Goal: Task Accomplishment & Management: Use online tool/utility

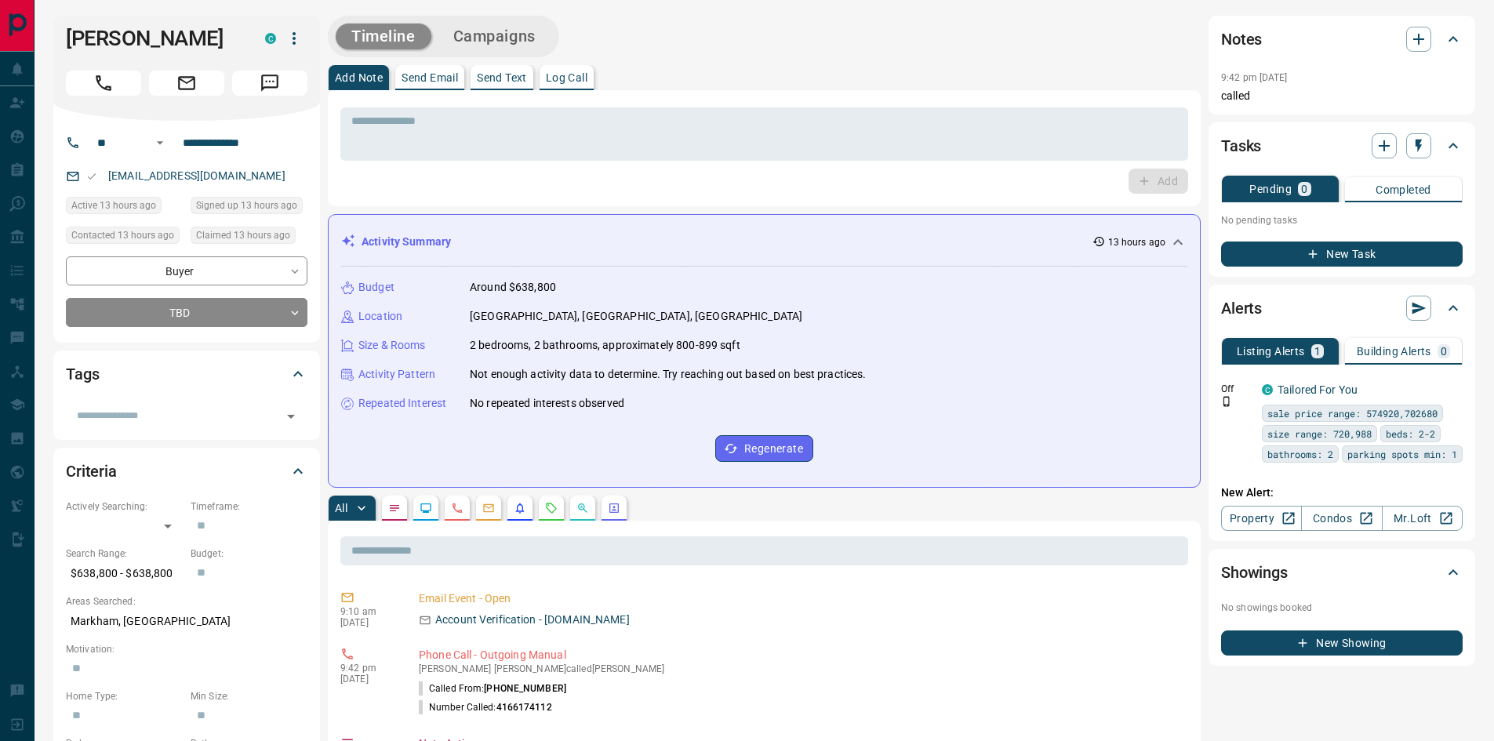
click at [1328, 252] on button "New Task" at bounding box center [1341, 253] width 241 height 25
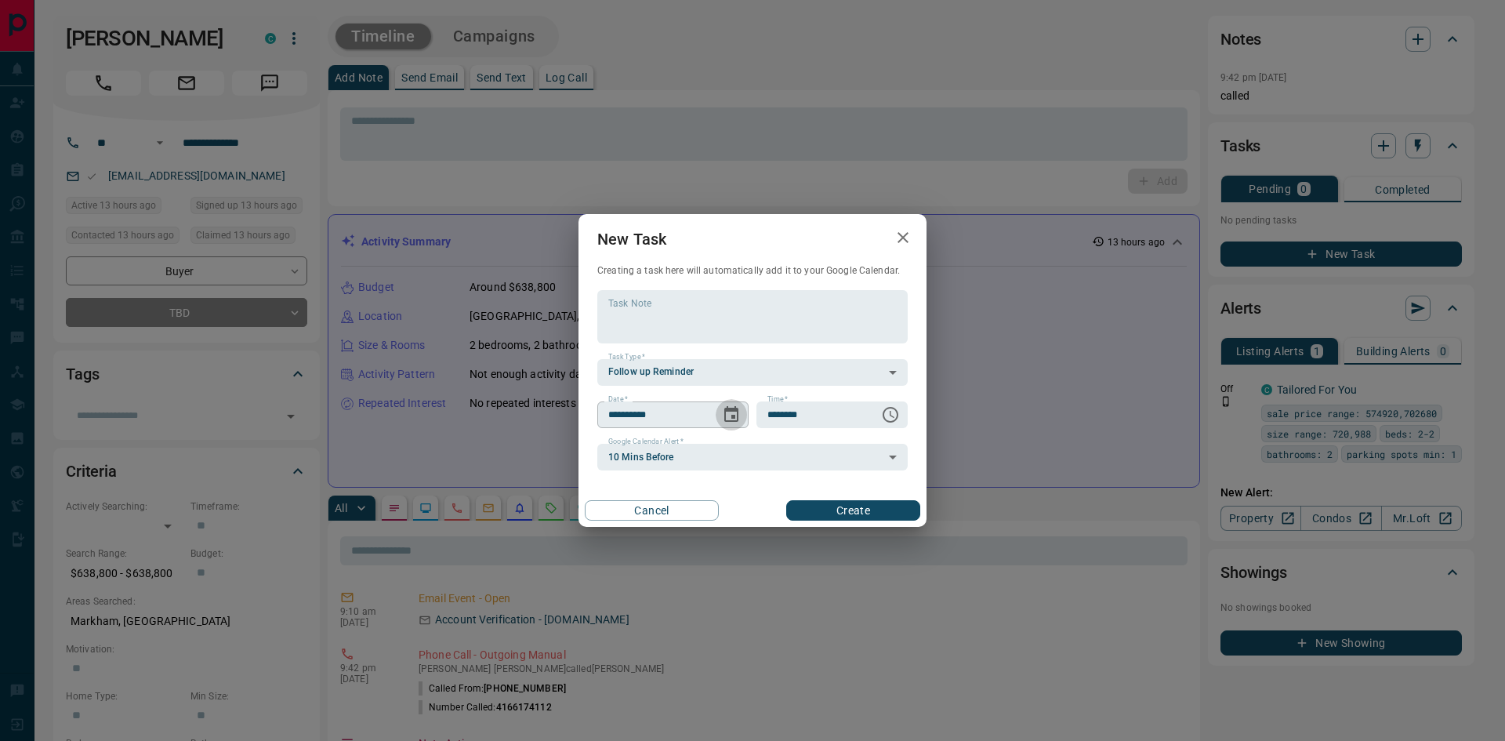
click at [737, 412] on icon "Choose date, selected date is Sep 16, 2025" at bounding box center [731, 414] width 14 height 16
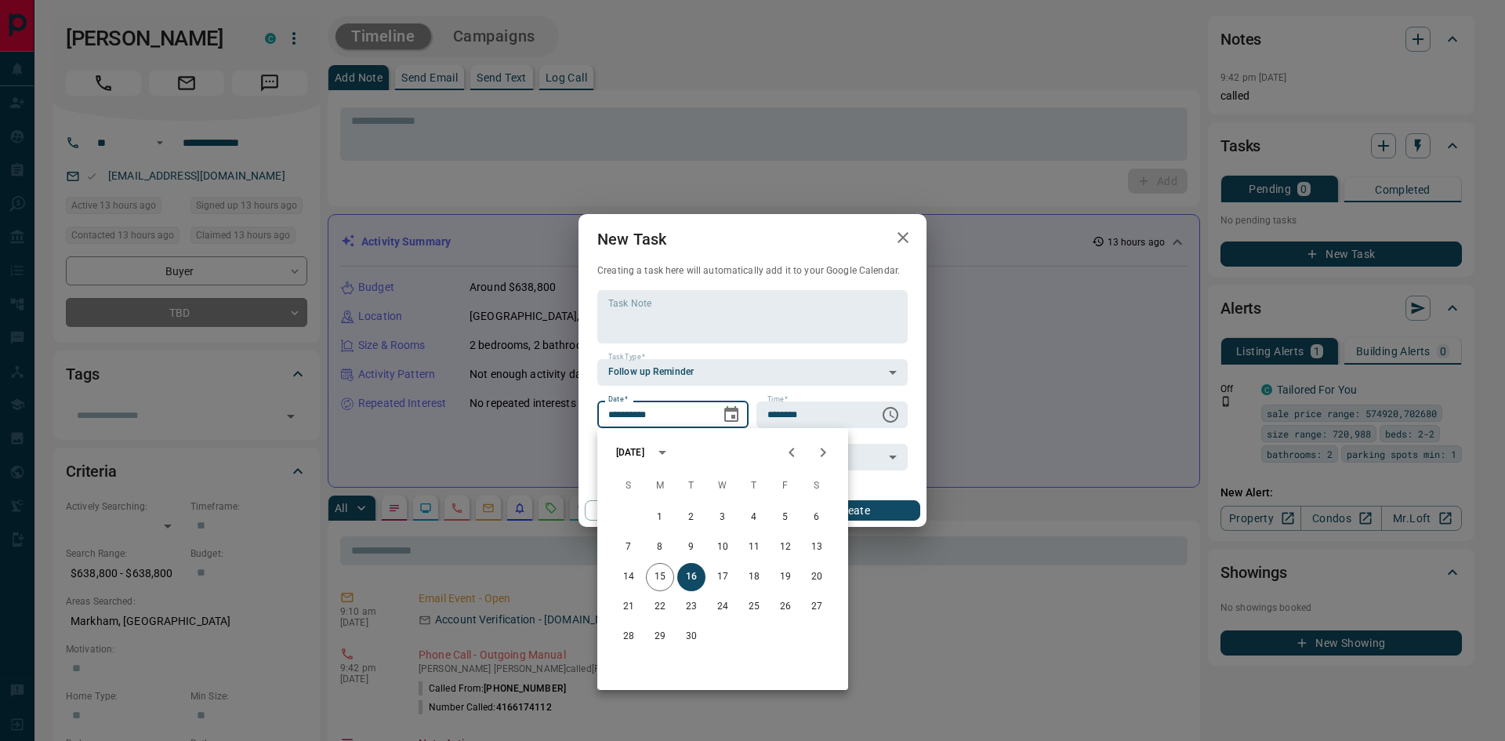
click at [827, 459] on icon "Next month" at bounding box center [823, 452] width 19 height 19
click at [724, 597] on button "22" at bounding box center [723, 607] width 28 height 28
type input "**********"
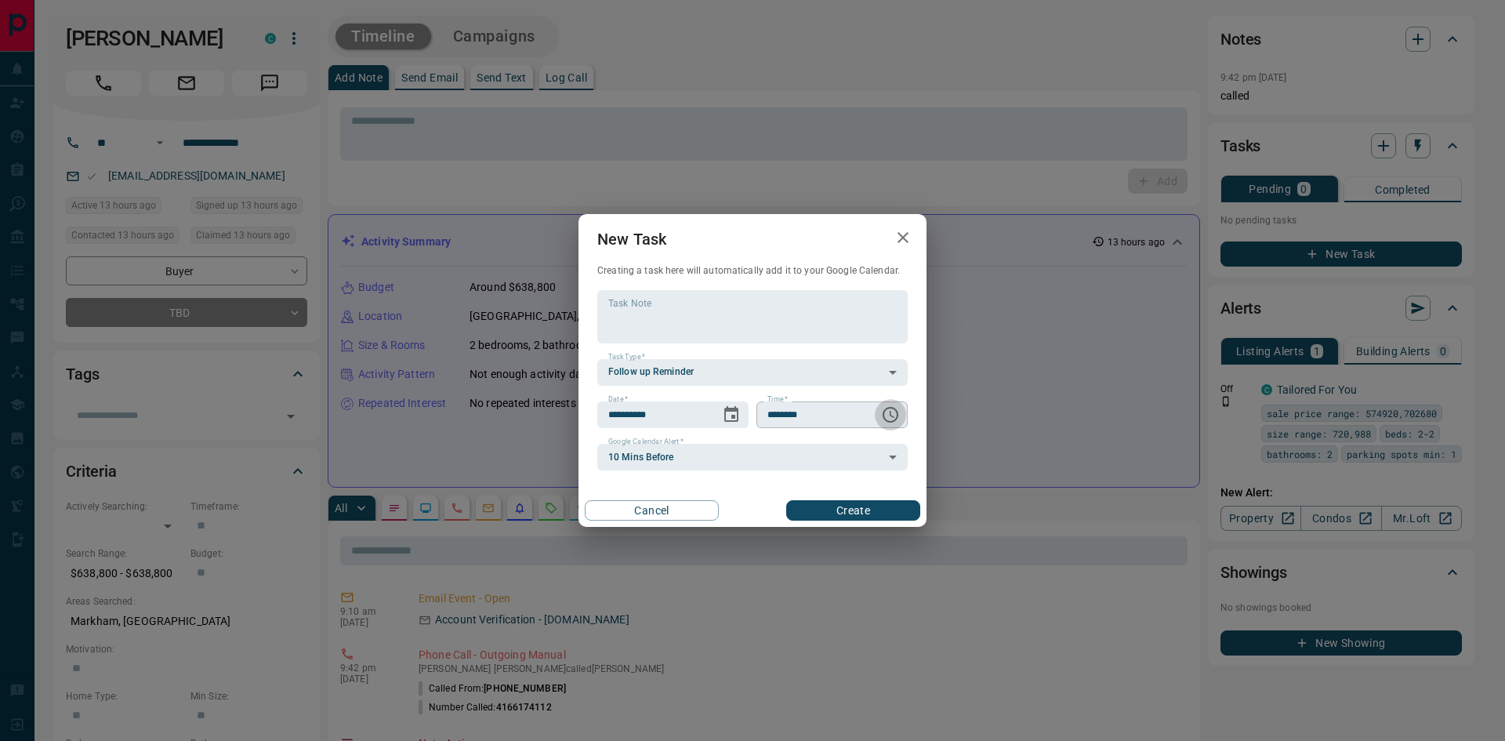
click at [888, 416] on icon "Choose time, selected time is 6:00 AM" at bounding box center [890, 414] width 19 height 19
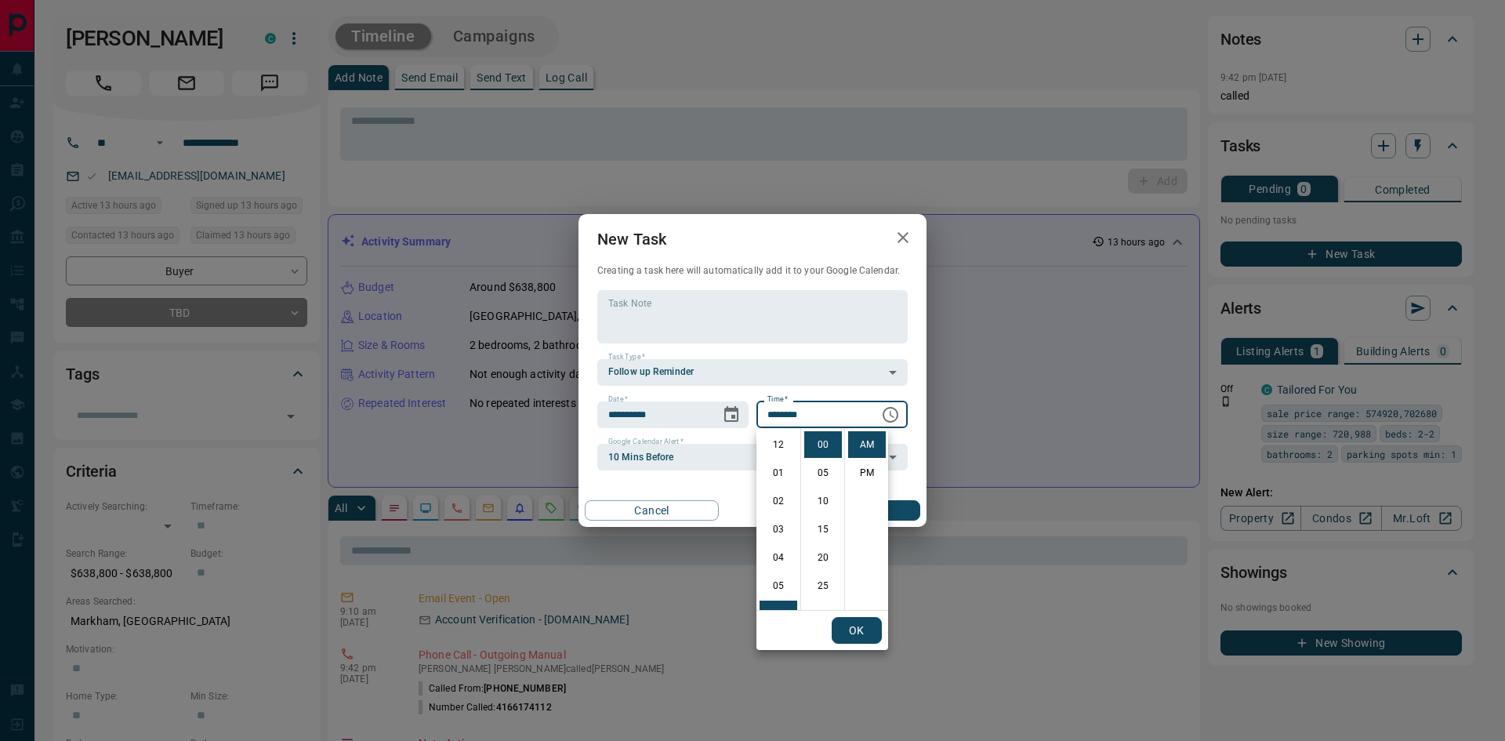
scroll to position [169, 0]
click at [867, 473] on li "PM" at bounding box center [867, 472] width 38 height 27
type input "********"
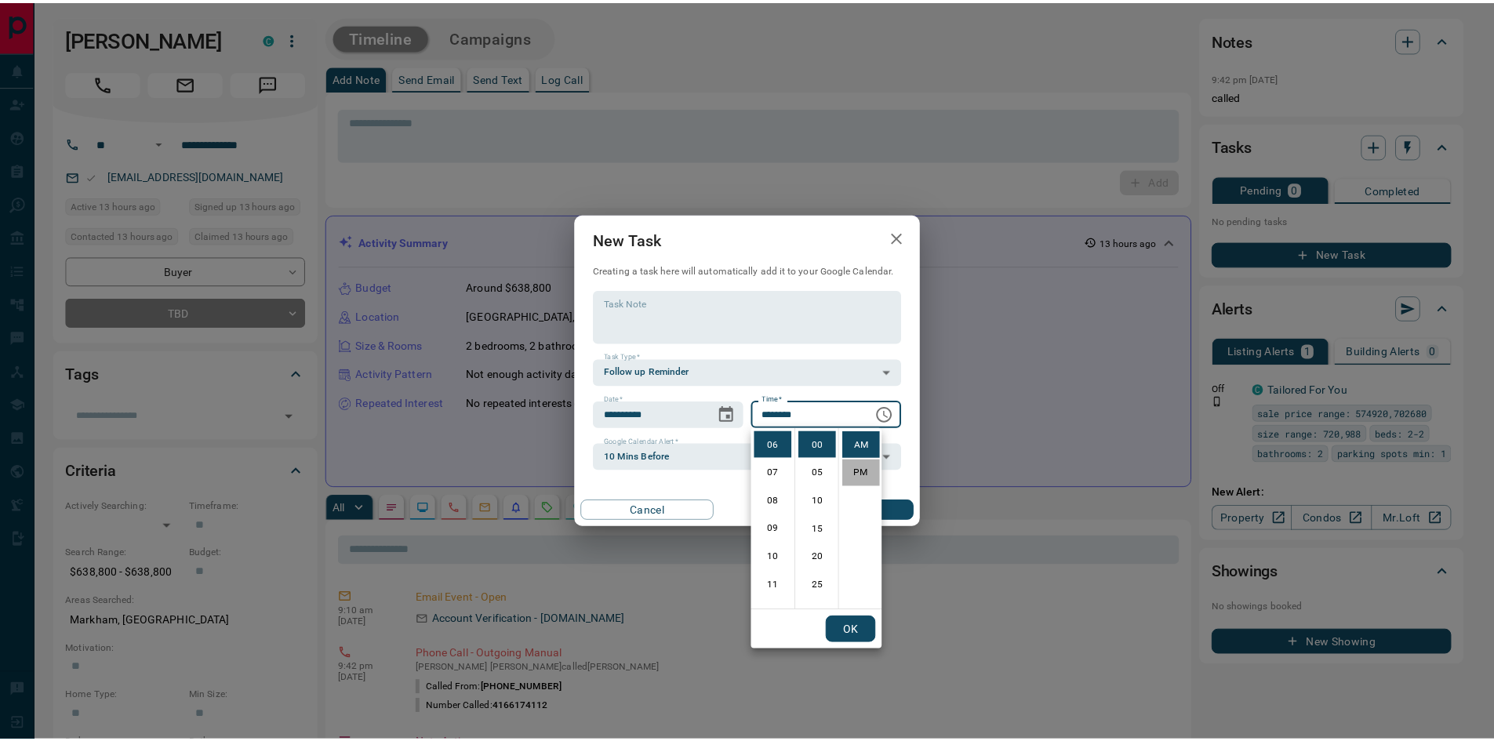
scroll to position [24, 0]
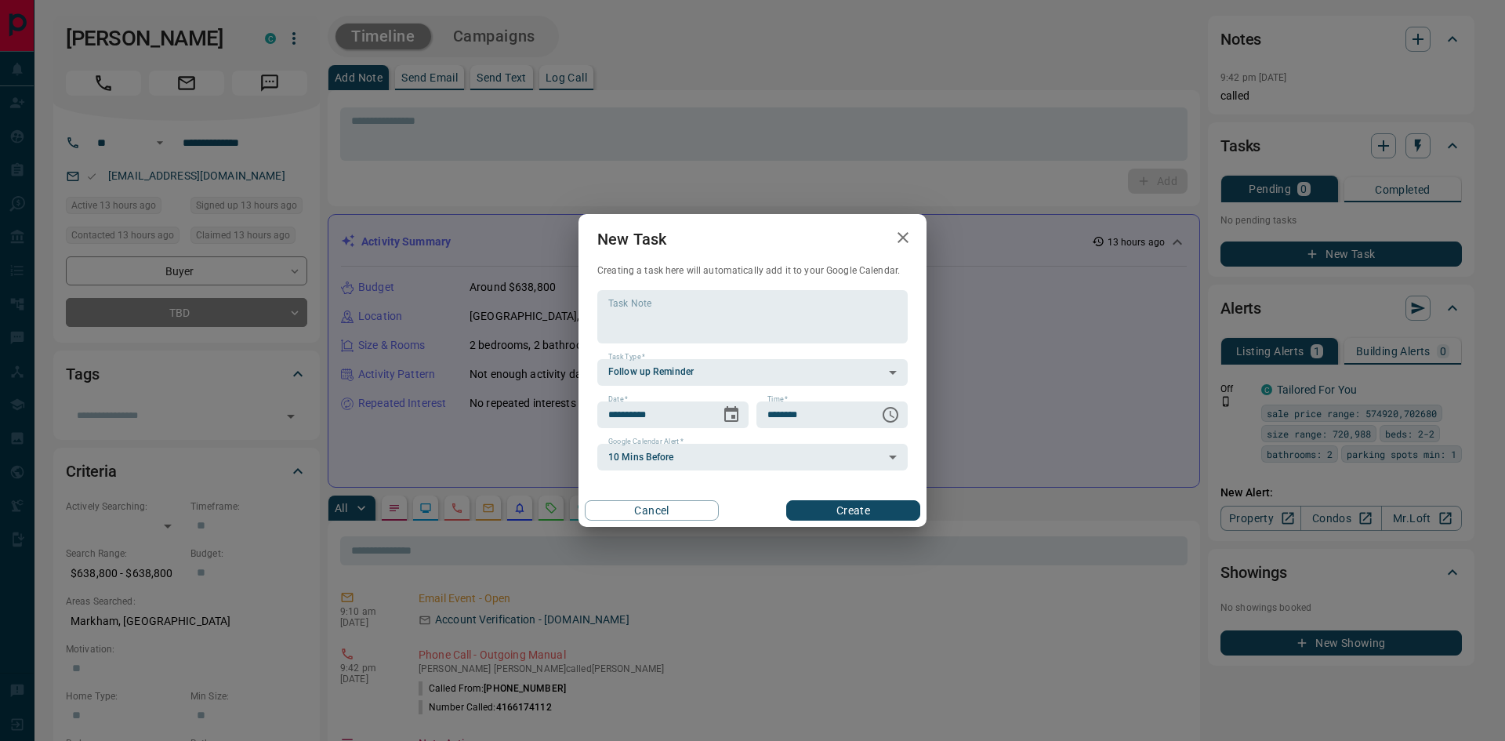
click at [864, 514] on button "Create" at bounding box center [853, 510] width 134 height 20
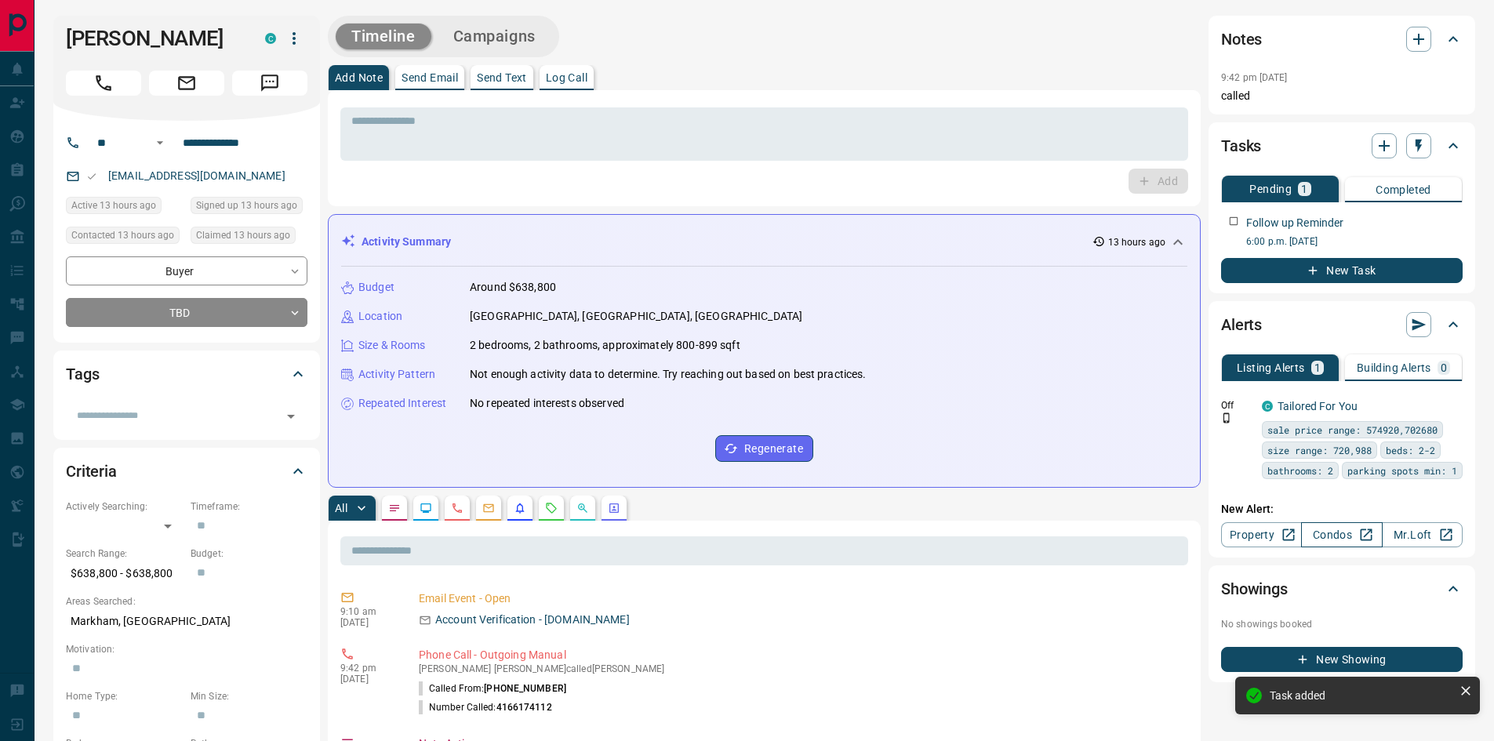
click at [1337, 539] on link "Condos" at bounding box center [1341, 534] width 81 height 25
